Goal: Information Seeking & Learning: Compare options

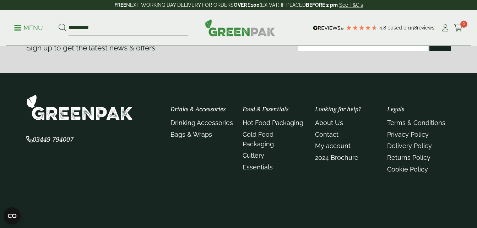
scroll to position [997, 0]
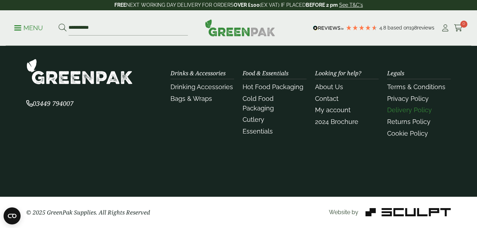
click at [412, 109] on link "Delivery Policy" at bounding box center [409, 109] width 45 height 7
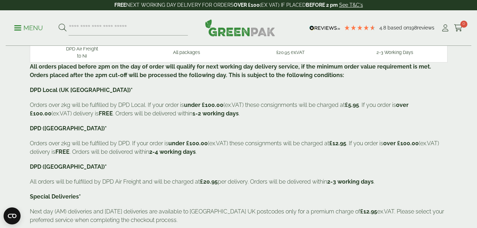
scroll to position [116, 0]
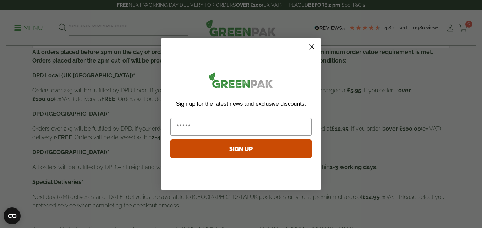
click at [310, 49] on icon "Close dialog" at bounding box center [312, 46] width 5 height 5
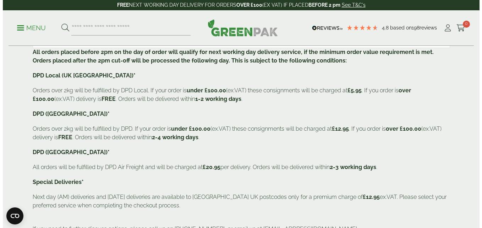
scroll to position [0, 0]
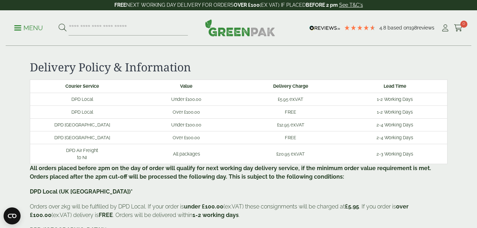
click at [35, 30] on p "Menu" at bounding box center [28, 28] width 29 height 9
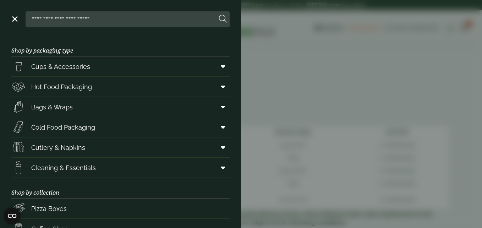
click at [87, 21] on input "search" at bounding box center [122, 19] width 189 height 15
type input "**********"
click at [219, 15] on button at bounding box center [223, 19] width 8 height 9
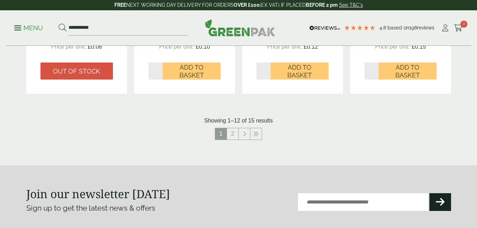
scroll to position [778, 0]
click at [233, 129] on link "2" at bounding box center [232, 133] width 11 height 11
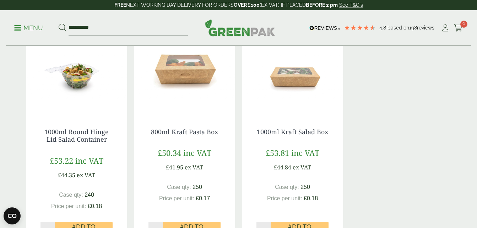
scroll to position [140, 0]
click at [188, 135] on link "800ml Kraft Pasta Box" at bounding box center [184, 132] width 67 height 9
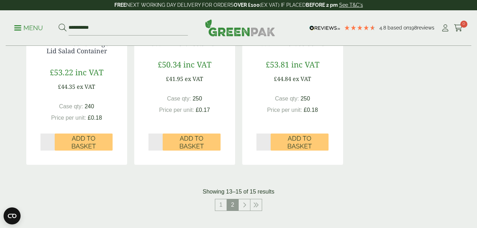
scroll to position [308, 0]
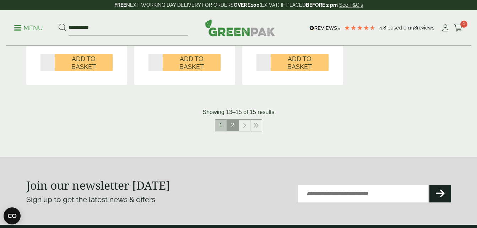
click at [221, 125] on link "1" at bounding box center [220, 125] width 11 height 11
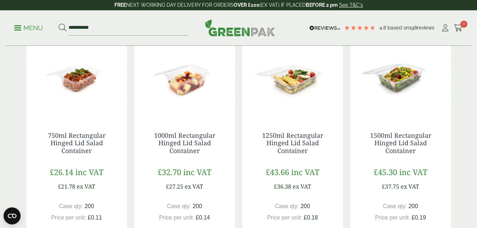
scroll to position [372, 0]
click at [188, 137] on link "1000ml Rectangular Hinged Lid Salad Container" at bounding box center [184, 143] width 61 height 24
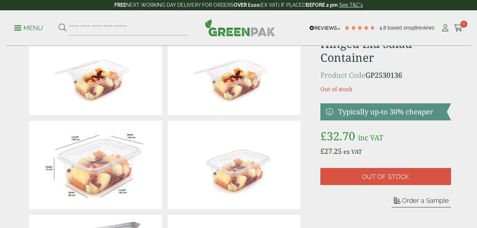
scroll to position [47, 0]
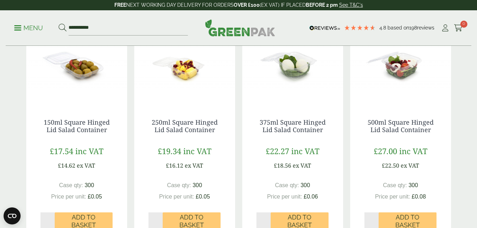
scroll to position [150, 0]
click at [189, 131] on link "250ml Square Hinged Lid Salad Container" at bounding box center [185, 126] width 66 height 16
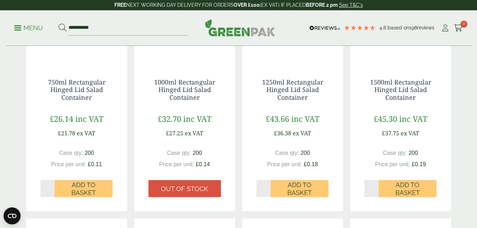
scroll to position [420, 0]
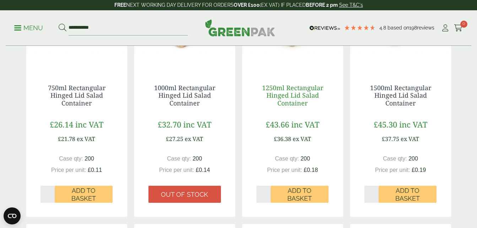
click at [281, 95] on link "1250ml Rectangular Hinged Lid Salad Container" at bounding box center [292, 95] width 61 height 24
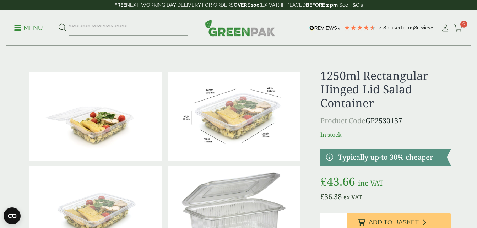
click at [29, 25] on p "Menu" at bounding box center [28, 28] width 29 height 9
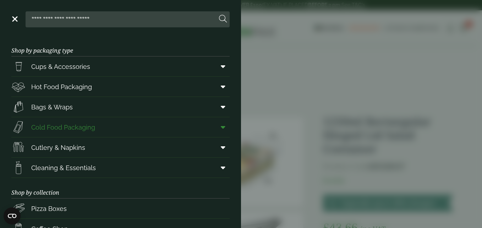
click at [207, 128] on link "Cold Food Packaging" at bounding box center [120, 127] width 218 height 20
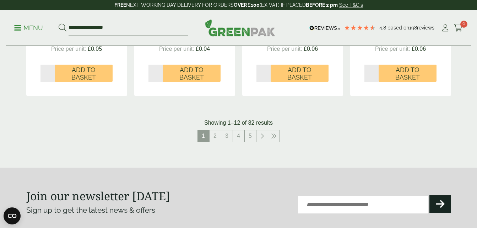
scroll to position [812, 0]
click at [216, 138] on link "2" at bounding box center [215, 135] width 11 height 11
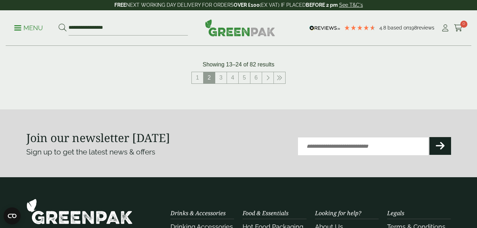
scroll to position [888, 0]
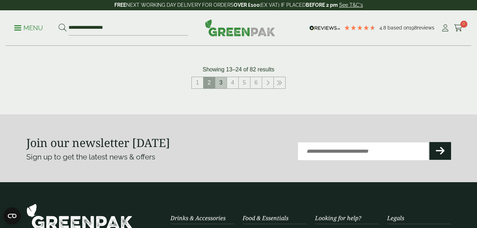
click at [220, 85] on link "3" at bounding box center [220, 82] width 11 height 11
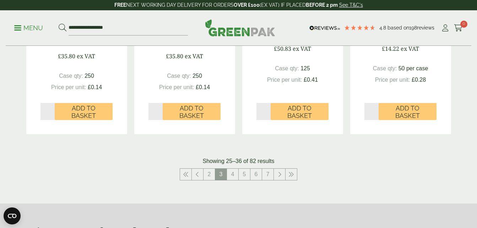
scroll to position [826, 0]
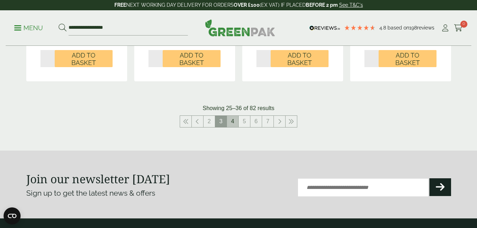
click at [232, 123] on link "4" at bounding box center [232, 121] width 11 height 11
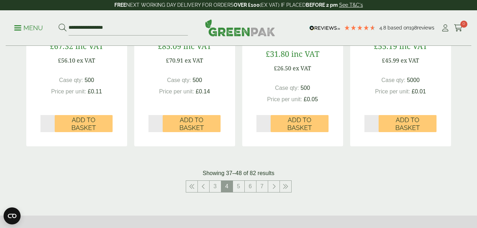
scroll to position [878, 0]
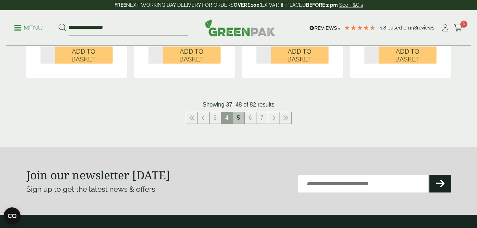
click at [239, 117] on link "5" at bounding box center [238, 117] width 11 height 11
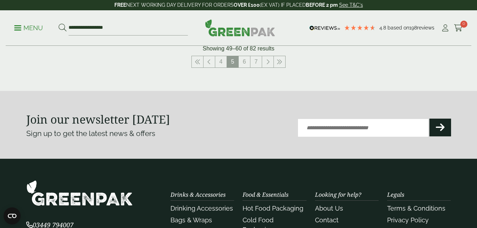
scroll to position [881, 0]
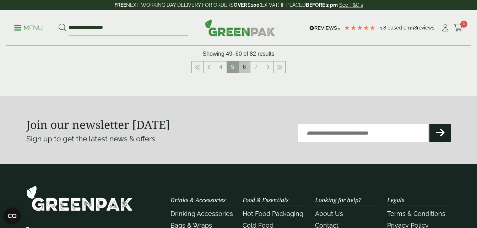
click at [245, 70] on link "6" at bounding box center [244, 66] width 11 height 11
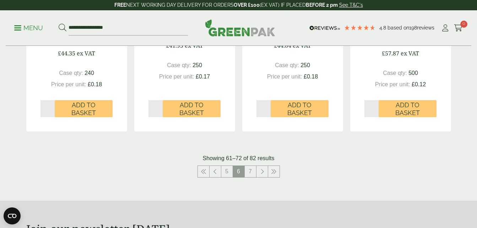
scroll to position [784, 0]
click at [253, 166] on link "7" at bounding box center [250, 171] width 11 height 11
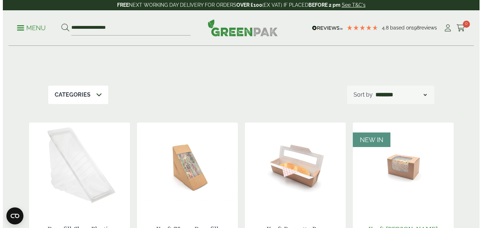
scroll to position [86, 0]
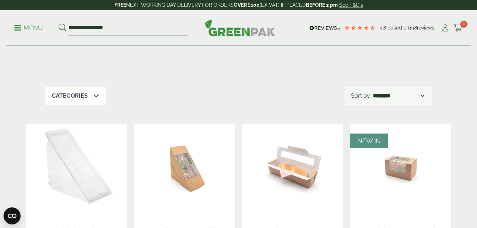
click at [17, 27] on span at bounding box center [17, 27] width 7 height 1
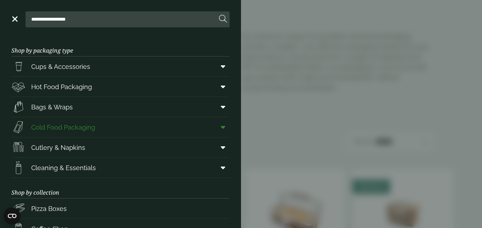
click at [215, 129] on span at bounding box center [222, 127] width 16 height 14
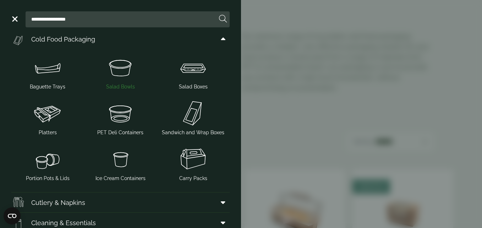
scroll to position [81, 0]
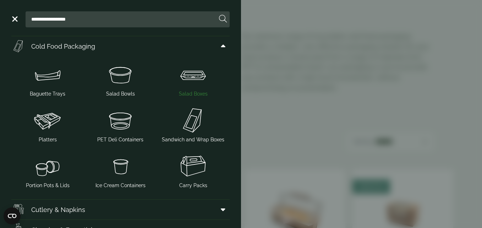
click at [192, 84] on img at bounding box center [193, 74] width 67 height 28
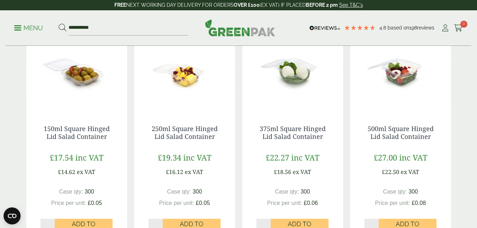
scroll to position [172, 0]
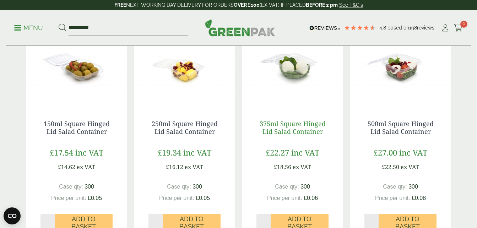
click at [284, 127] on link "375ml Square Hinged Lid Salad Container" at bounding box center [293, 127] width 66 height 16
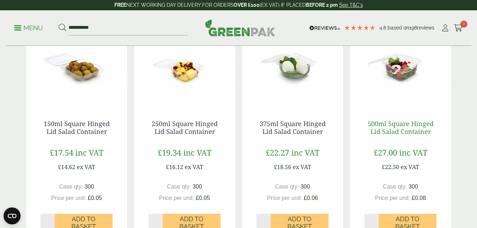
click at [385, 126] on link "500ml Square Hinged Lid Salad Container" at bounding box center [401, 127] width 66 height 16
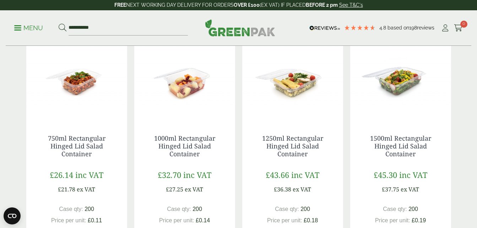
scroll to position [393, 0]
click at [78, 146] on link "750ml Rectangular Hinged Lid Salad Container" at bounding box center [77, 146] width 58 height 24
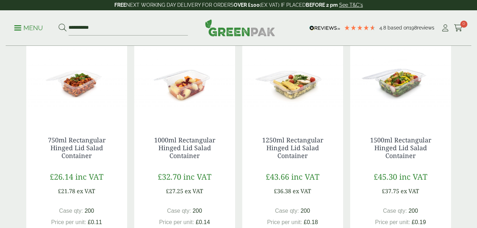
scroll to position [390, 0]
click at [181, 156] on link "1000ml Rectangular Hinged Lid Salad Container" at bounding box center [184, 148] width 61 height 24
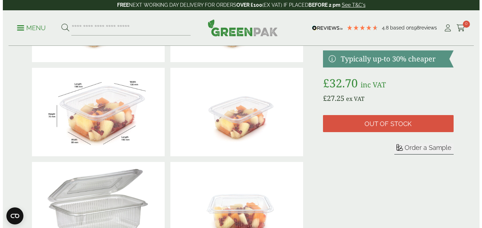
scroll to position [98, 0]
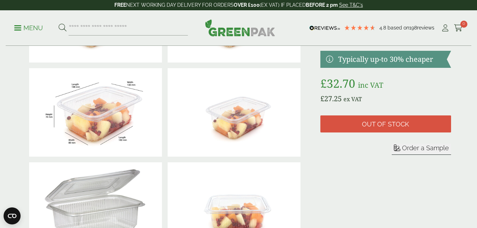
click at [79, 145] on img at bounding box center [95, 112] width 133 height 89
drag, startPoint x: 34, startPoint y: 28, endPoint x: 87, endPoint y: 25, distance: 52.7
click at [34, 28] on p "Menu" at bounding box center [28, 28] width 29 height 9
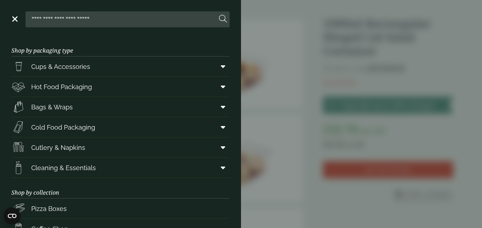
click at [98, 25] on input "search" at bounding box center [122, 19] width 189 height 15
type input "****"
click at [219, 15] on button at bounding box center [223, 19] width 8 height 9
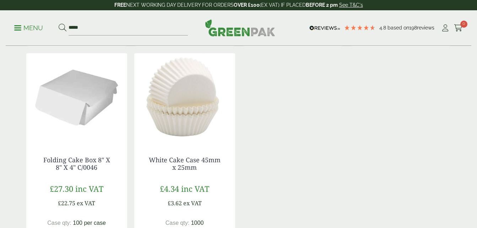
scroll to position [458, 0]
